Goal: Information Seeking & Learning: Learn about a topic

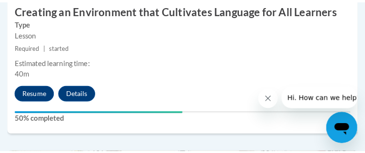
scroll to position [918, 0]
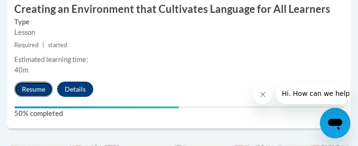
click at [29, 97] on button "Resume" at bounding box center [33, 88] width 39 height 15
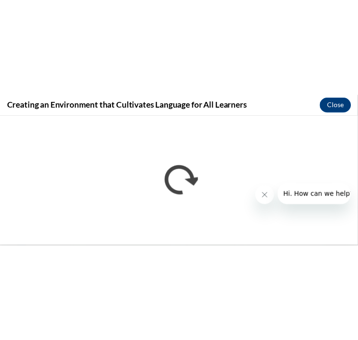
scroll to position [0, 0]
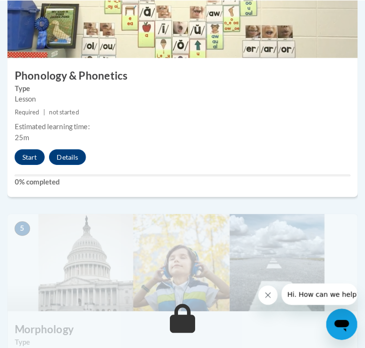
scroll to position [1102, 0]
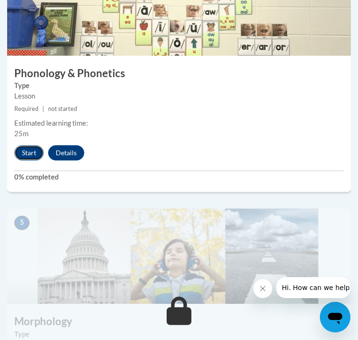
click at [26, 160] on button "Start" at bounding box center [29, 152] width 30 height 15
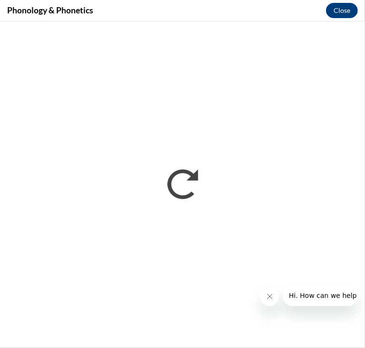
scroll to position [0, 0]
